Goal: Transaction & Acquisition: Purchase product/service

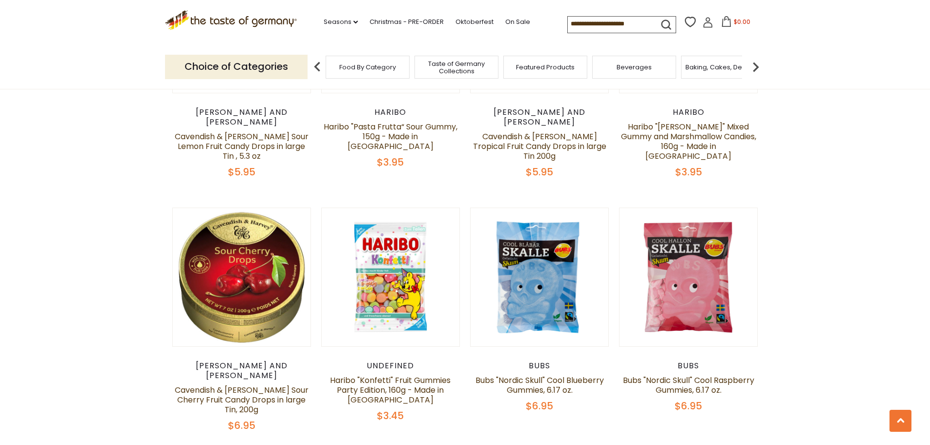
scroll to position [1563, 0]
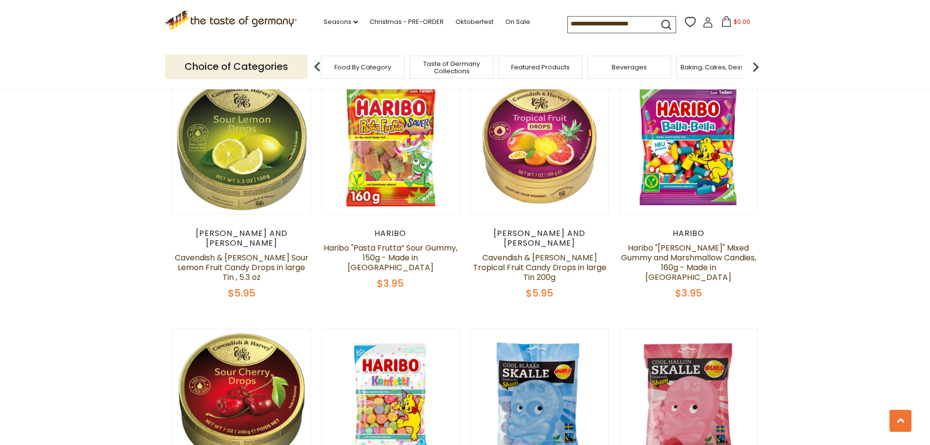
click at [367, 60] on div "Food By Category" at bounding box center [363, 67] width 84 height 23
click at [362, 64] on span "Food By Category" at bounding box center [362, 66] width 57 height 7
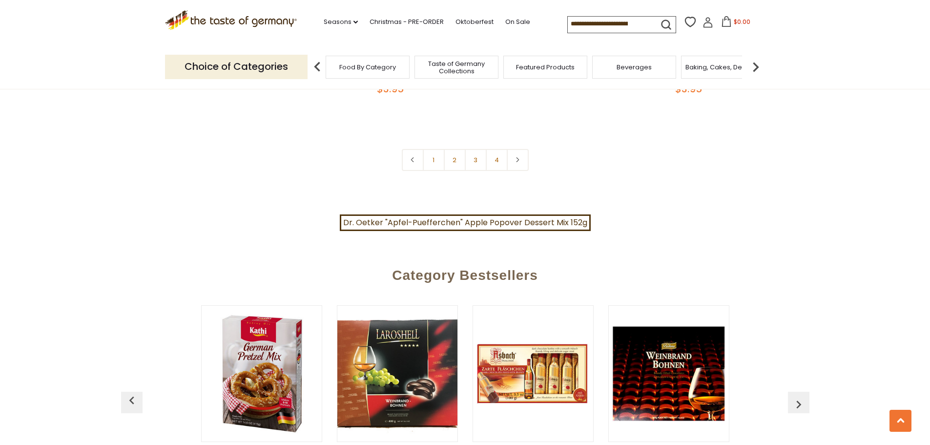
scroll to position [2197, 0]
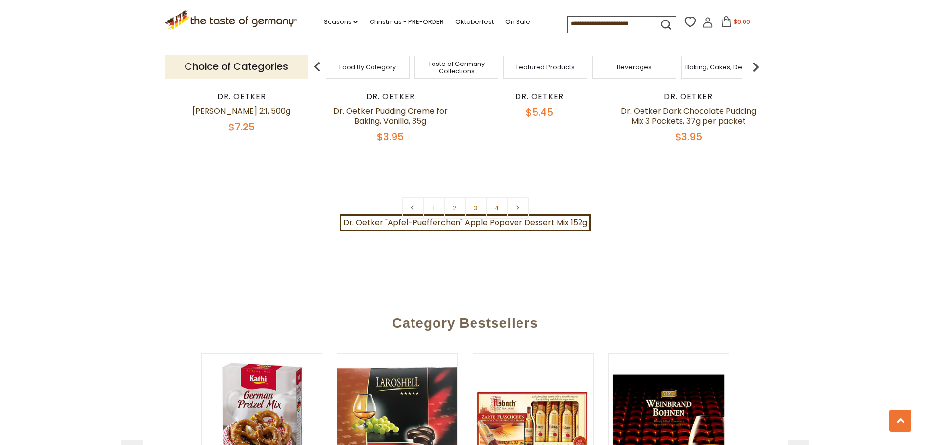
click at [756, 65] on img at bounding box center [756, 67] width 20 height 20
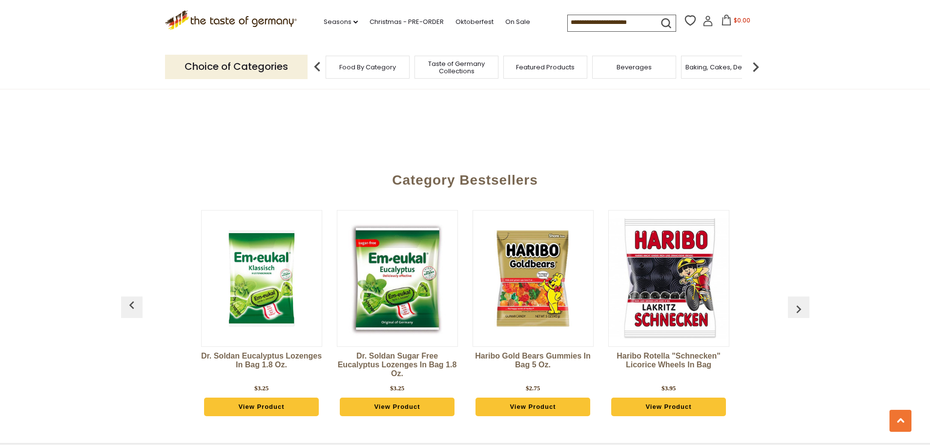
scroll to position [2602, 0]
click at [792, 302] on img "button" at bounding box center [799, 310] width 16 height 16
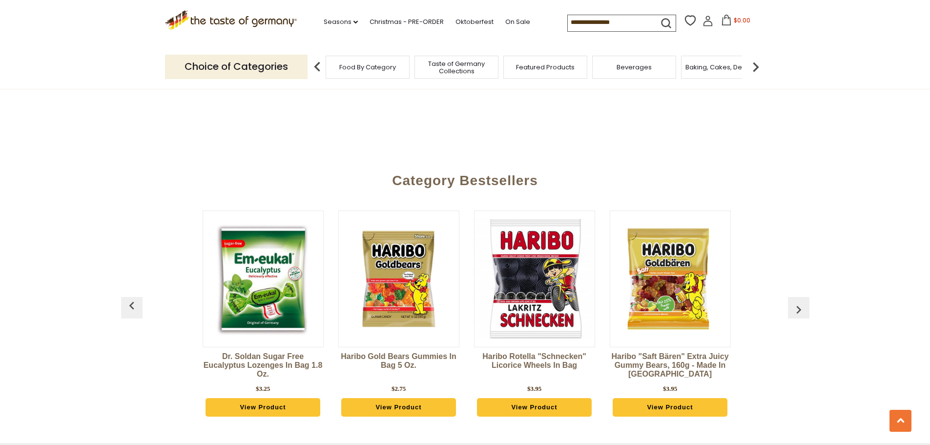
scroll to position [0, 136]
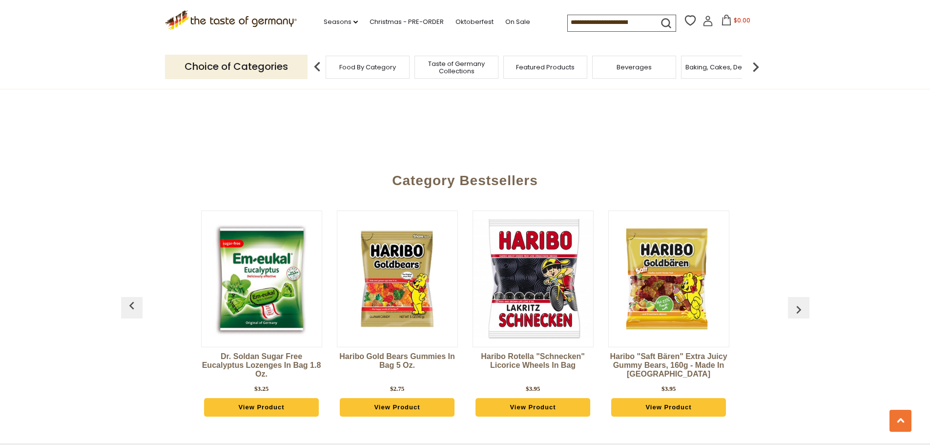
click at [792, 302] on img "button" at bounding box center [799, 310] width 16 height 16
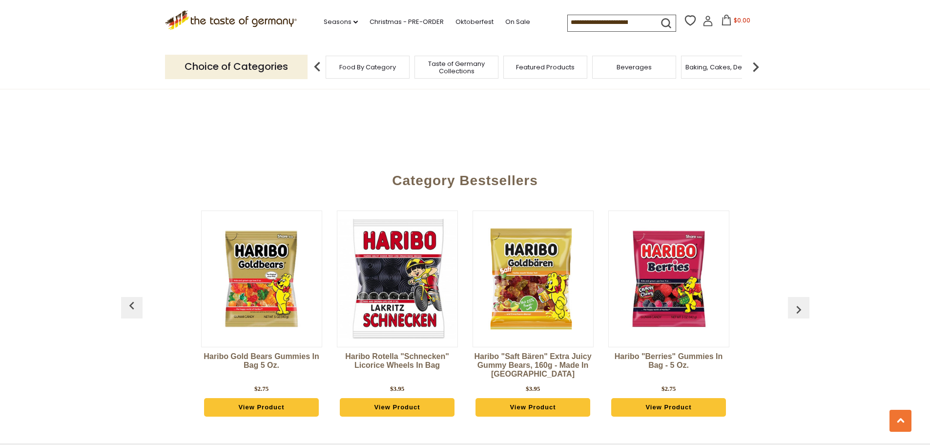
click at [792, 302] on img "button" at bounding box center [799, 310] width 16 height 16
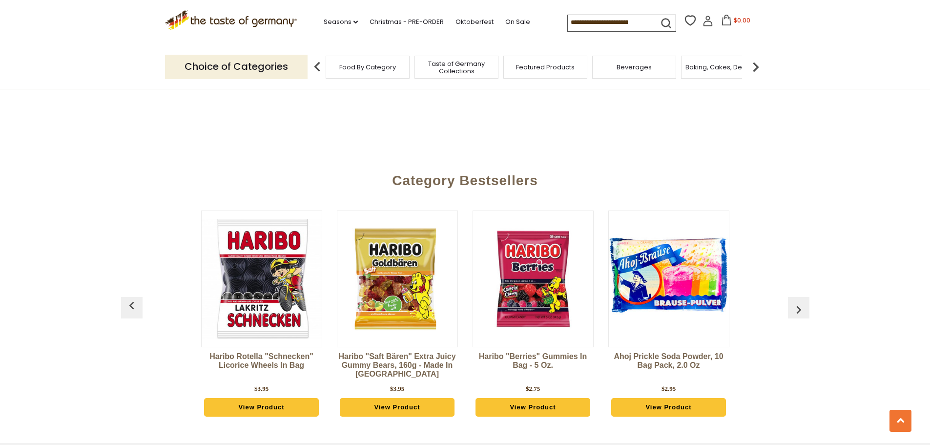
click at [792, 302] on img "button" at bounding box center [799, 310] width 16 height 16
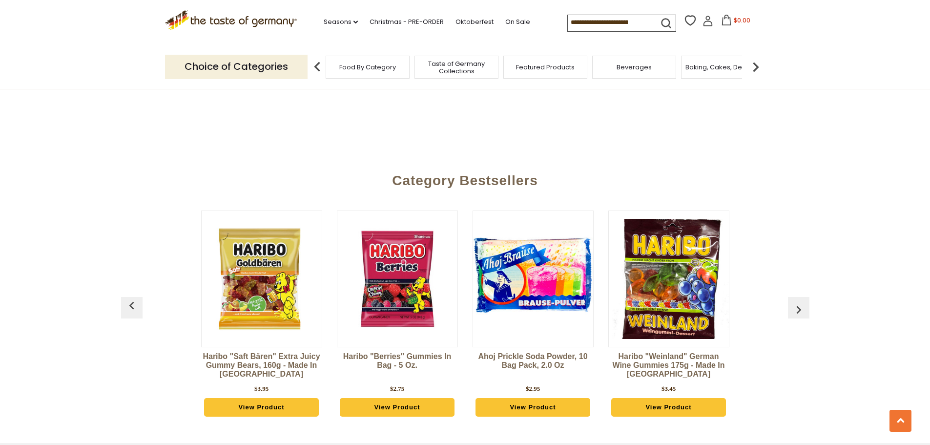
click at [792, 302] on img "button" at bounding box center [799, 310] width 16 height 16
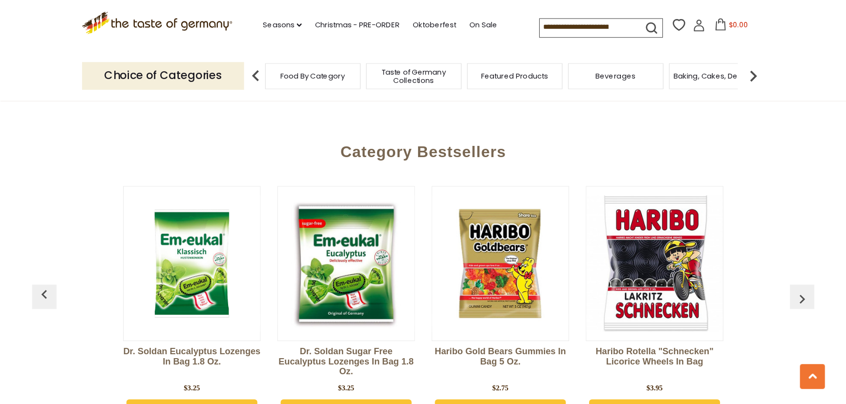
scroll to position [2602, 0]
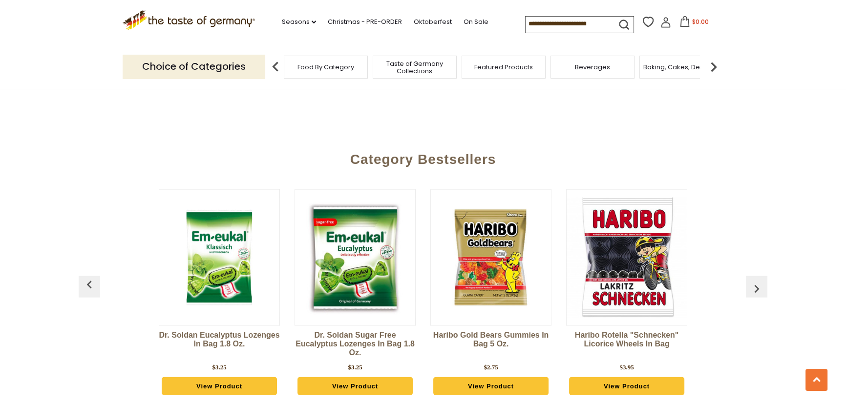
click at [757, 281] on img "button" at bounding box center [757, 289] width 16 height 16
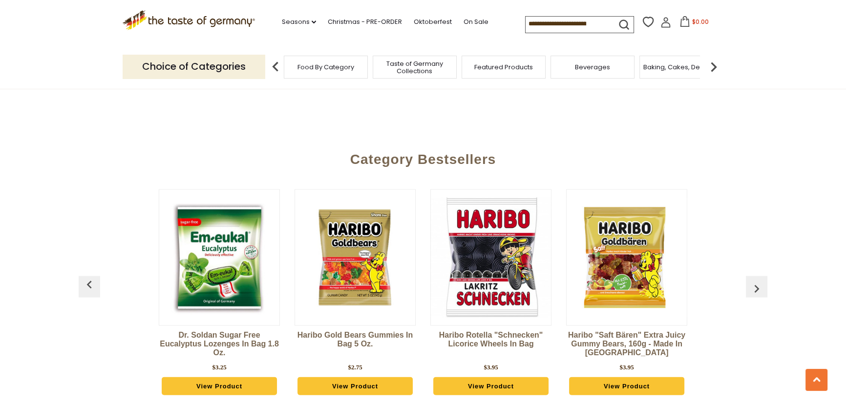
click at [757, 281] on img "button" at bounding box center [757, 289] width 16 height 16
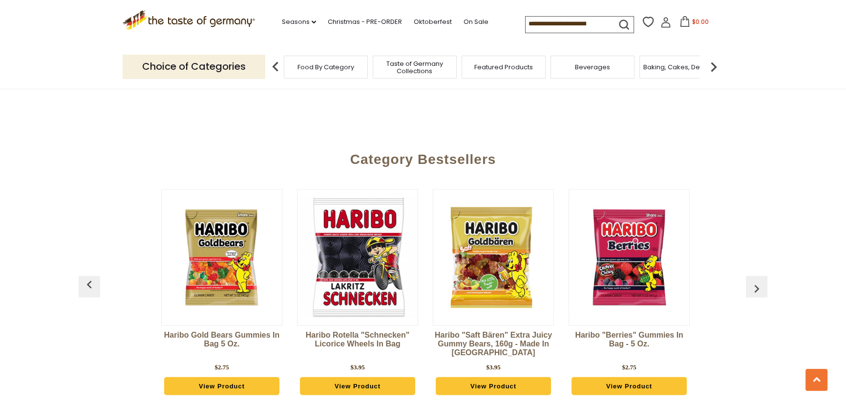
click at [757, 281] on img "button" at bounding box center [757, 289] width 16 height 16
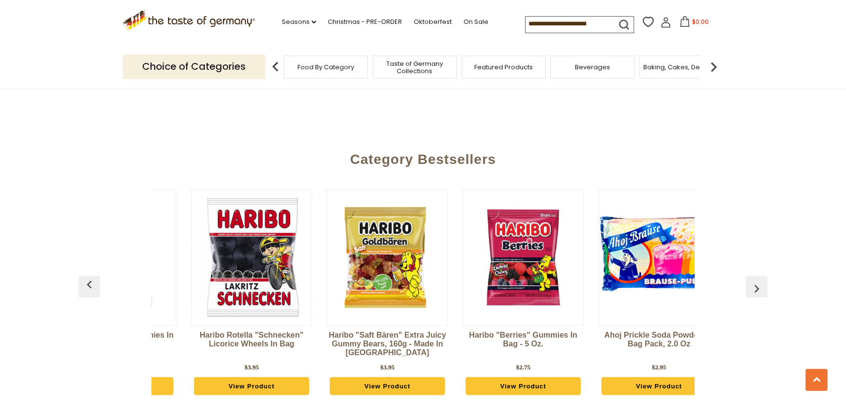
click at [757, 281] on img "button" at bounding box center [757, 289] width 16 height 16
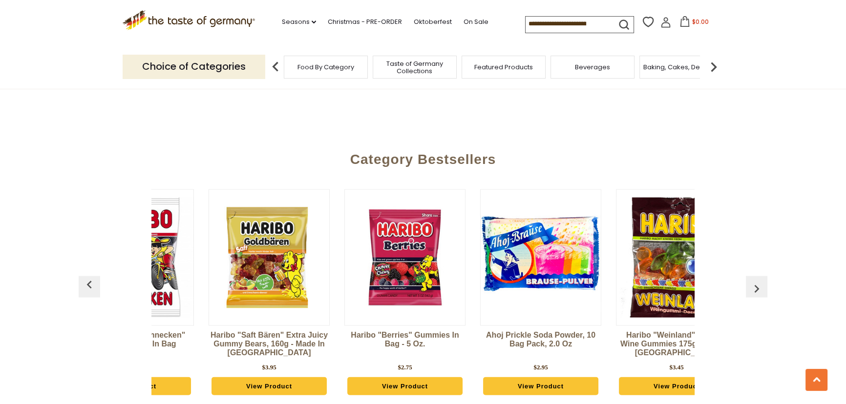
click at [757, 281] on img "button" at bounding box center [757, 289] width 16 height 16
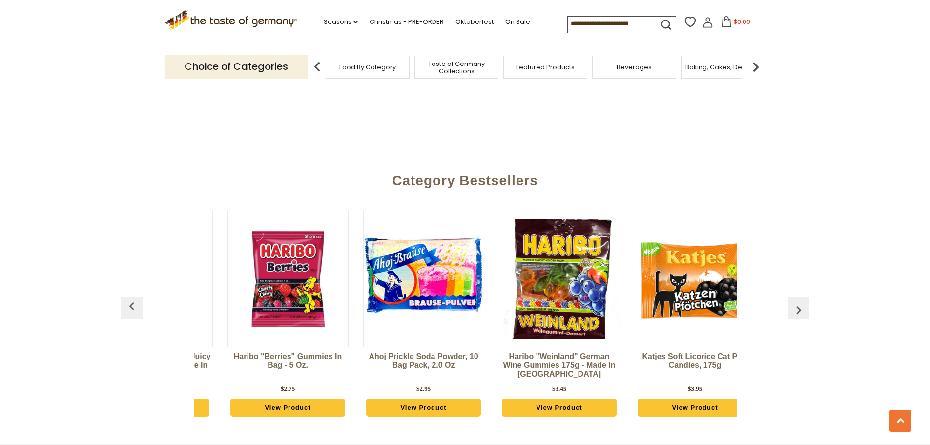
scroll to position [0, 654]
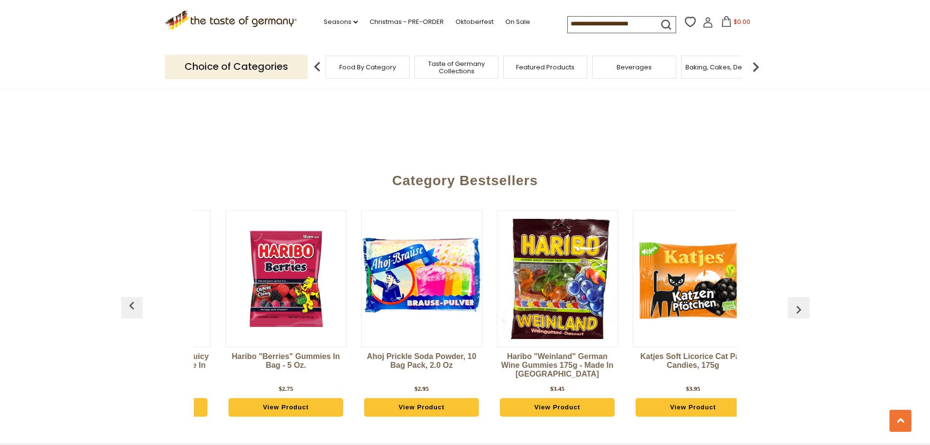
click at [805, 302] on img "button" at bounding box center [799, 310] width 16 height 16
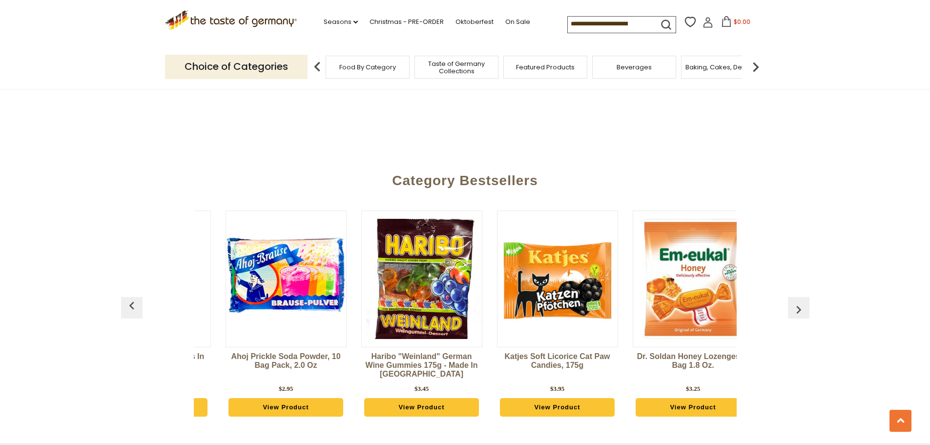
click at [805, 302] on img "button" at bounding box center [799, 310] width 16 height 16
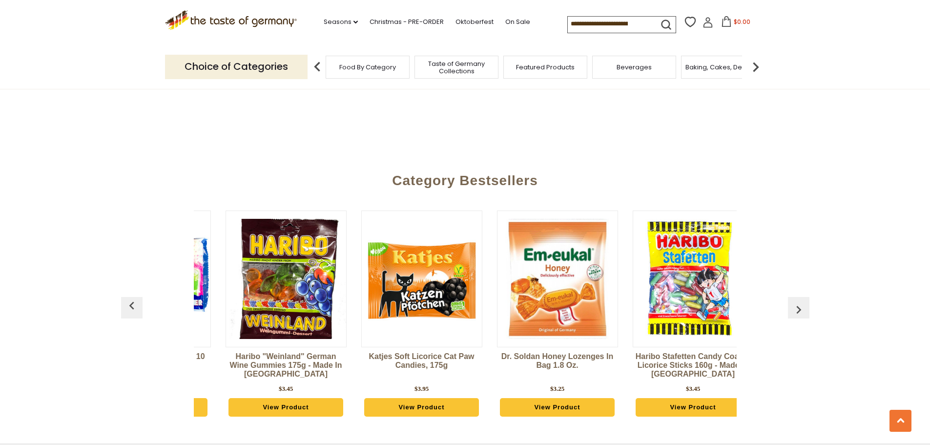
click at [798, 302] on img "button" at bounding box center [799, 310] width 16 height 16
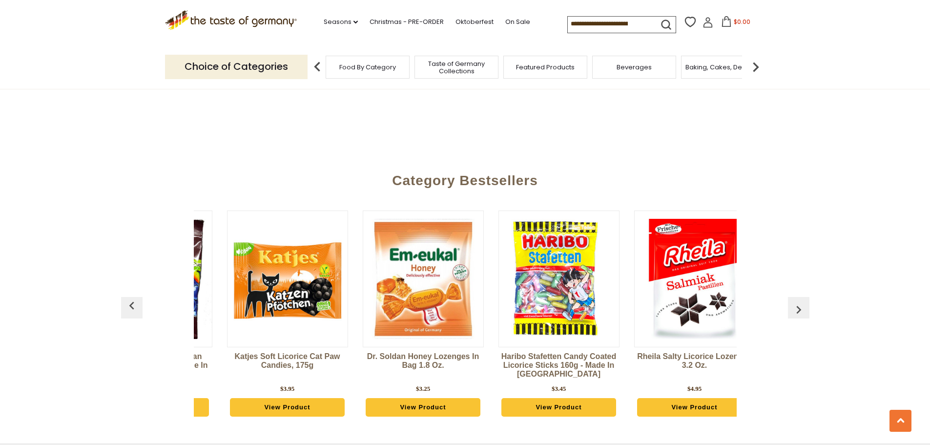
scroll to position [0, 1062]
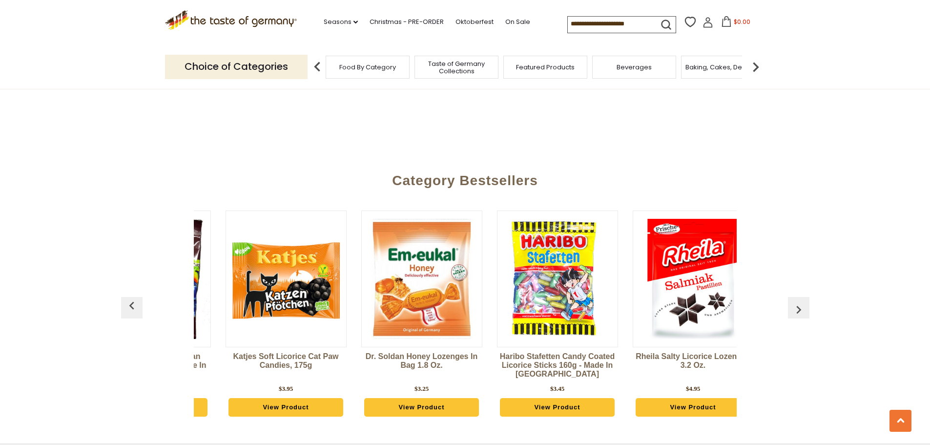
click at [798, 302] on img "button" at bounding box center [799, 310] width 16 height 16
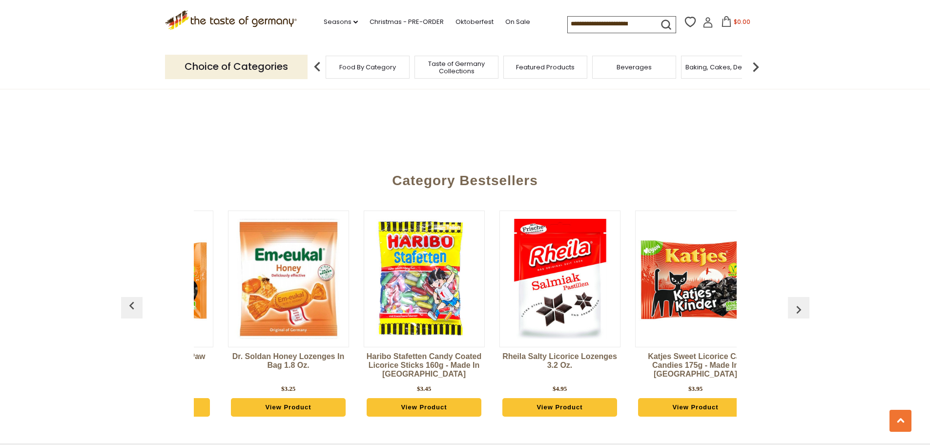
click at [798, 302] on img "button" at bounding box center [799, 310] width 16 height 16
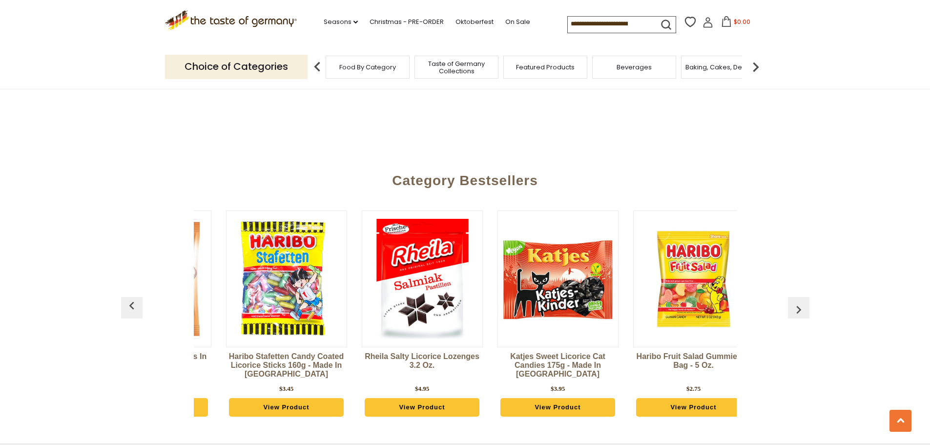
click at [798, 302] on img "button" at bounding box center [799, 310] width 16 height 16
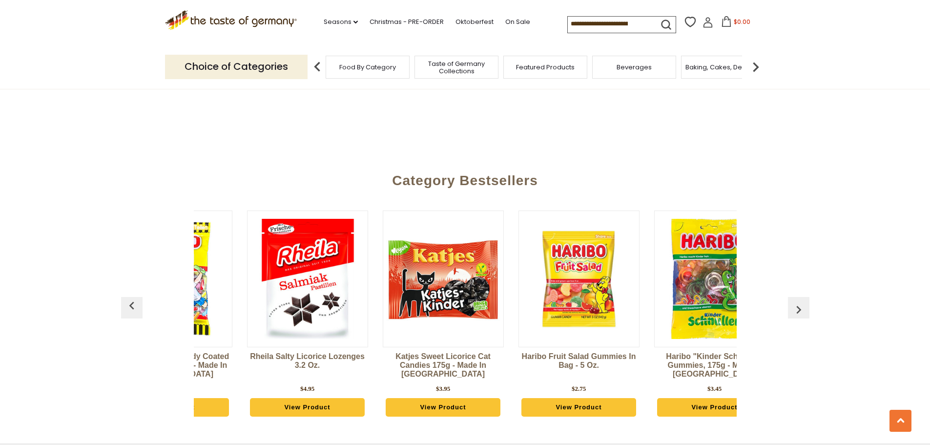
click at [798, 302] on img "button" at bounding box center [799, 310] width 16 height 16
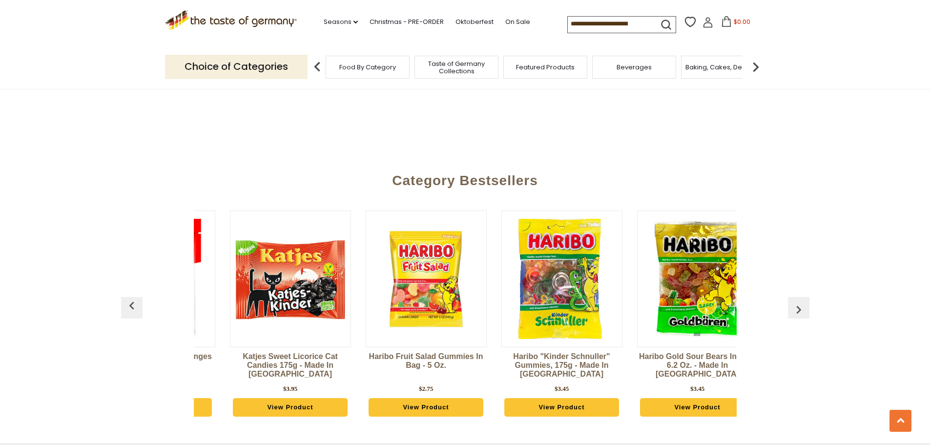
scroll to position [0, 1602]
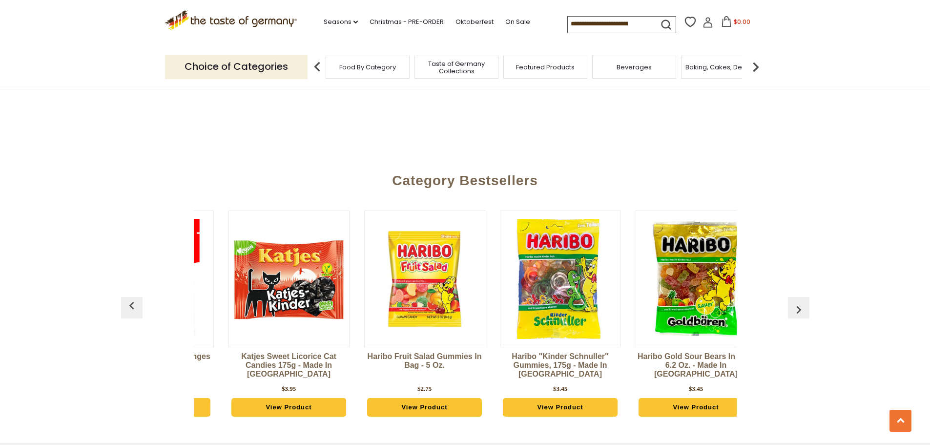
click at [798, 302] on img "button" at bounding box center [799, 310] width 16 height 16
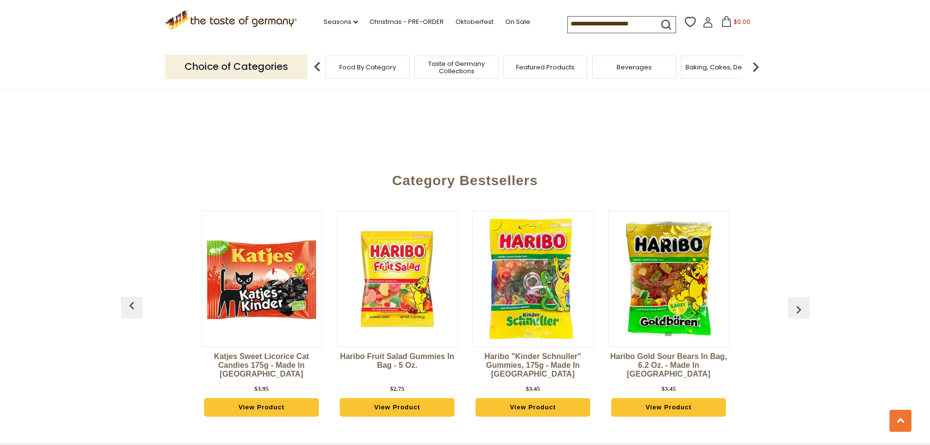
click at [798, 302] on img "button" at bounding box center [799, 310] width 16 height 16
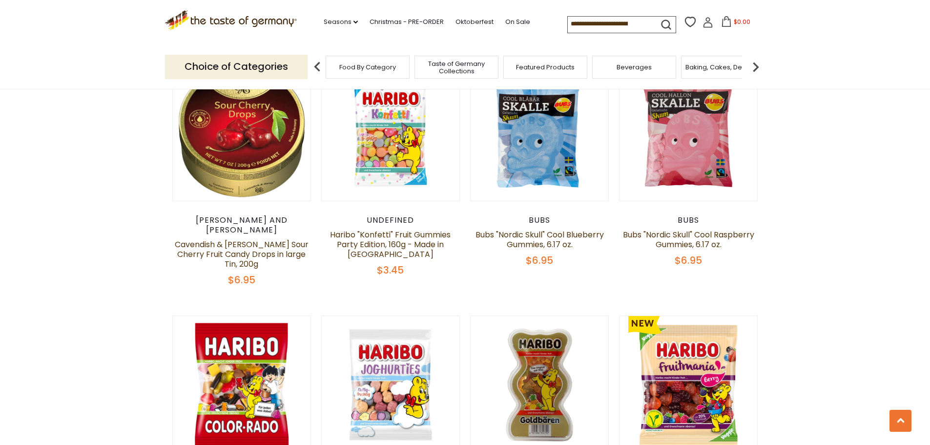
scroll to position [1953, 0]
